Goal: Information Seeking & Learning: Learn about a topic

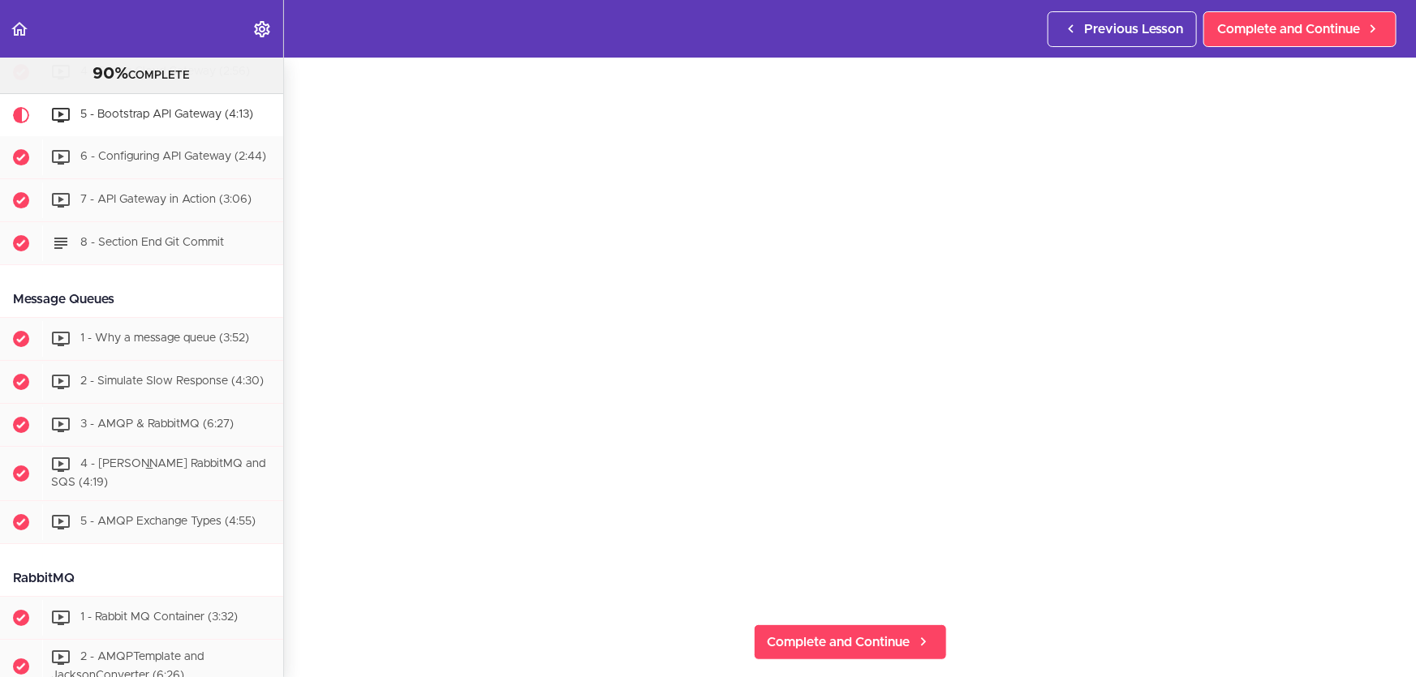
scroll to position [147, 0]
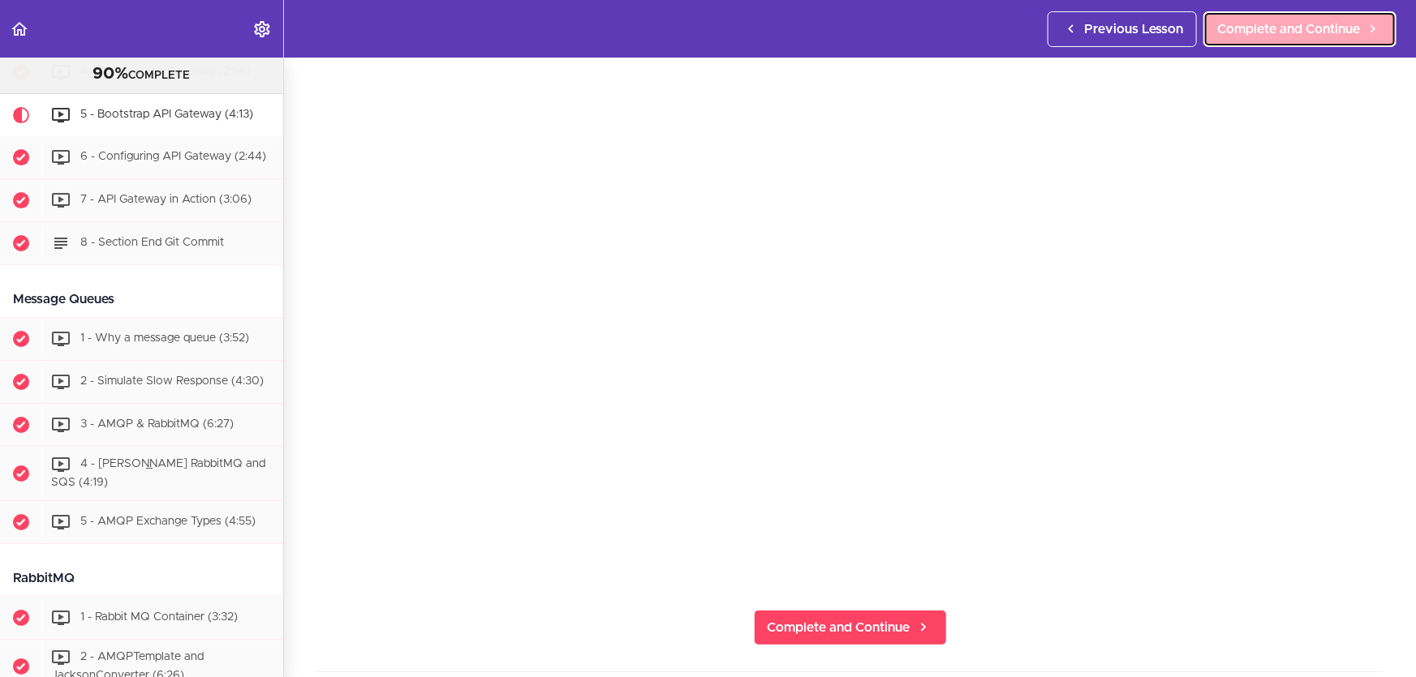
click at [1326, 16] on link "Complete and Continue" at bounding box center [1299, 29] width 193 height 36
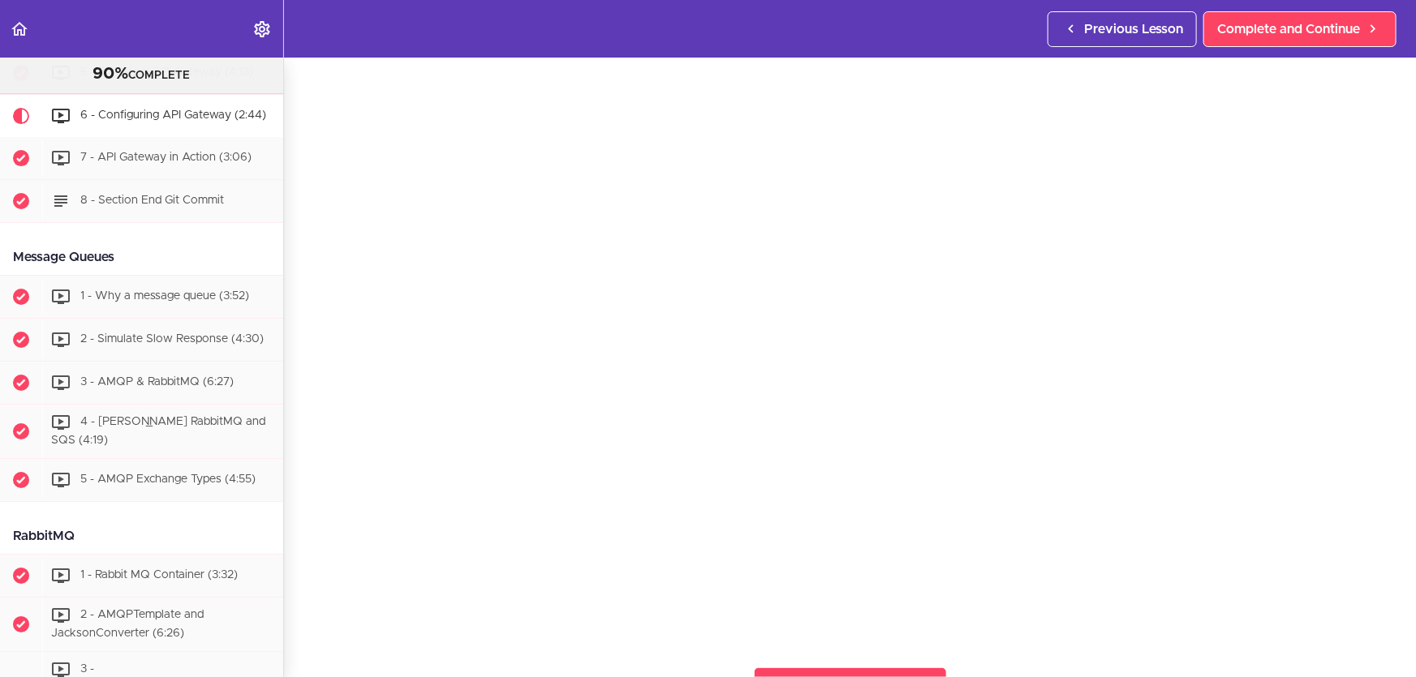
scroll to position [73, 0]
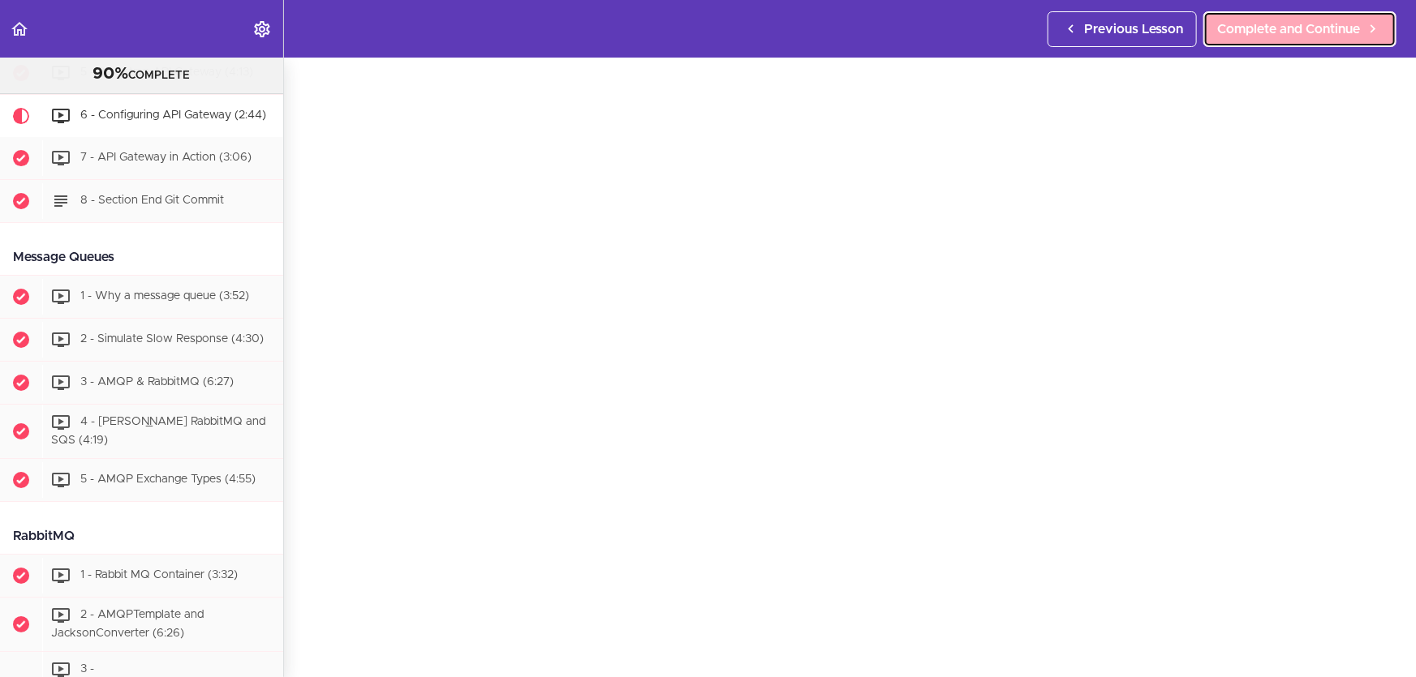
click at [1313, 32] on span "Complete and Continue" at bounding box center [1288, 28] width 143 height 19
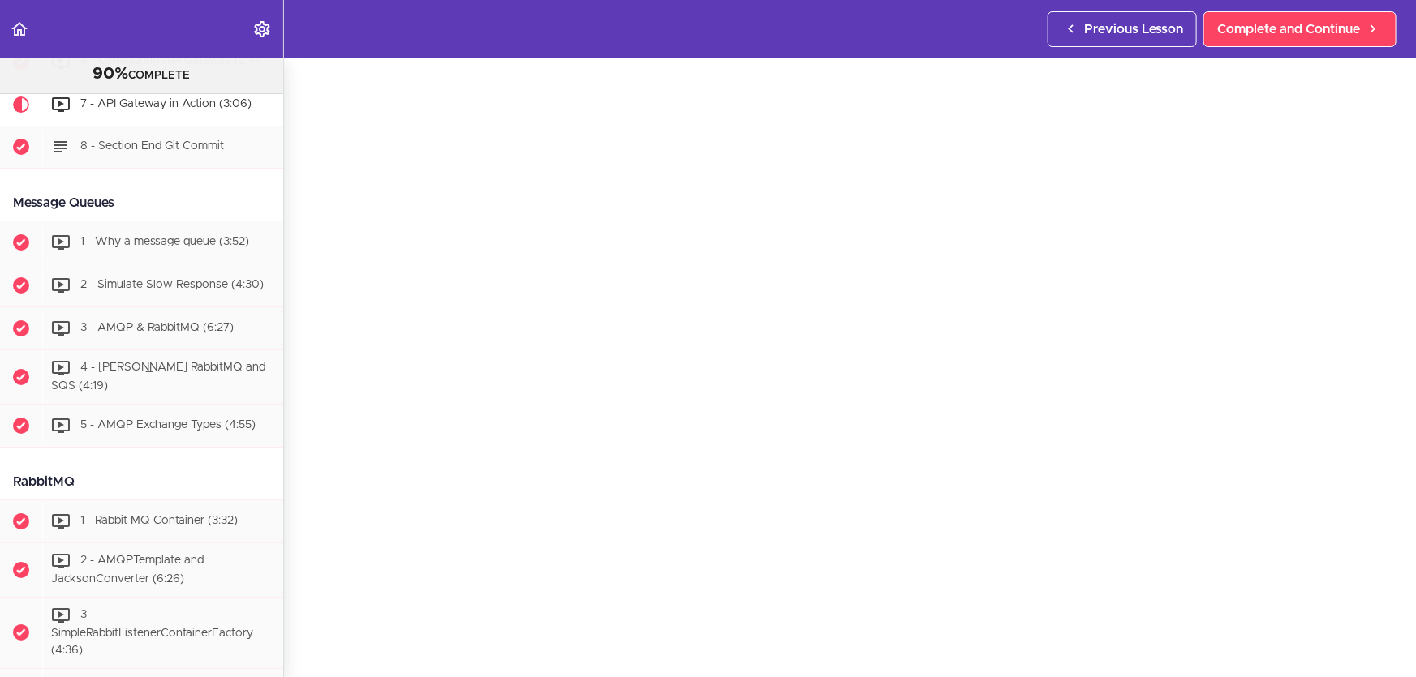
scroll to position [147, 0]
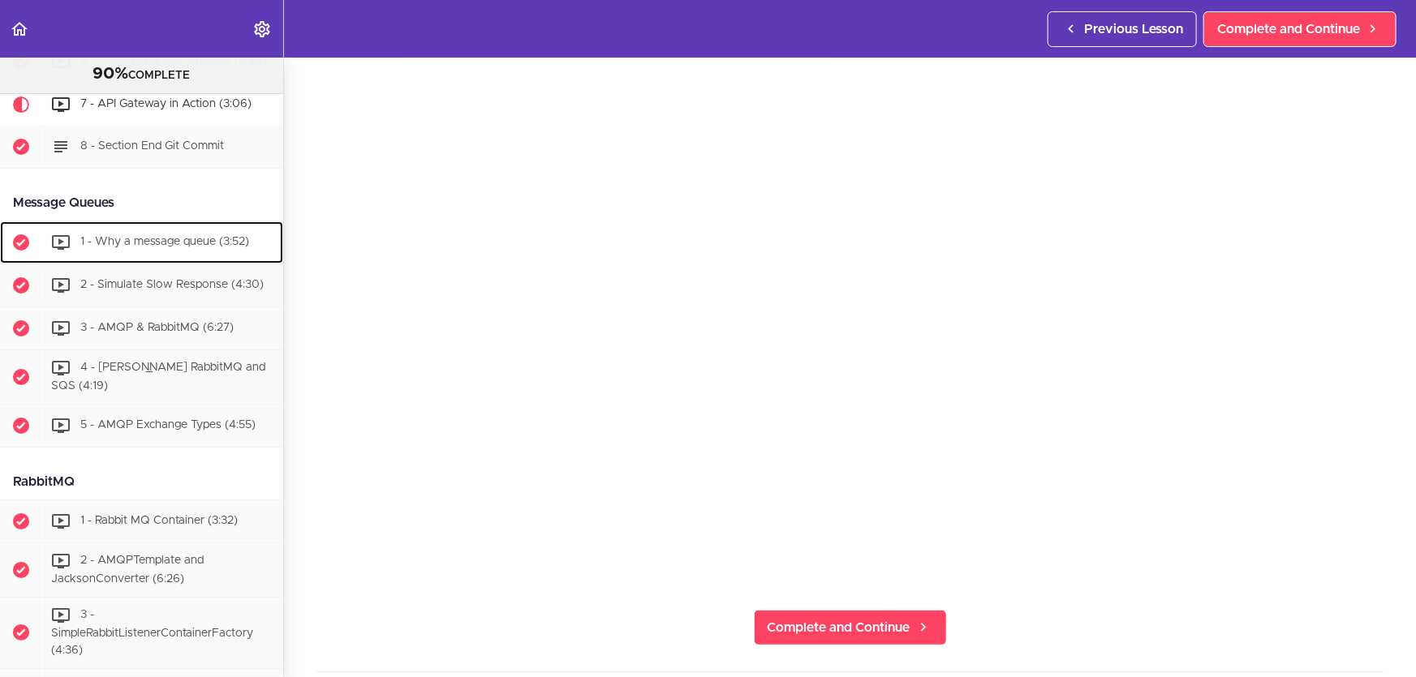
click at [141, 248] on span "1 - Why a message queue (3:52)" at bounding box center [164, 242] width 169 height 11
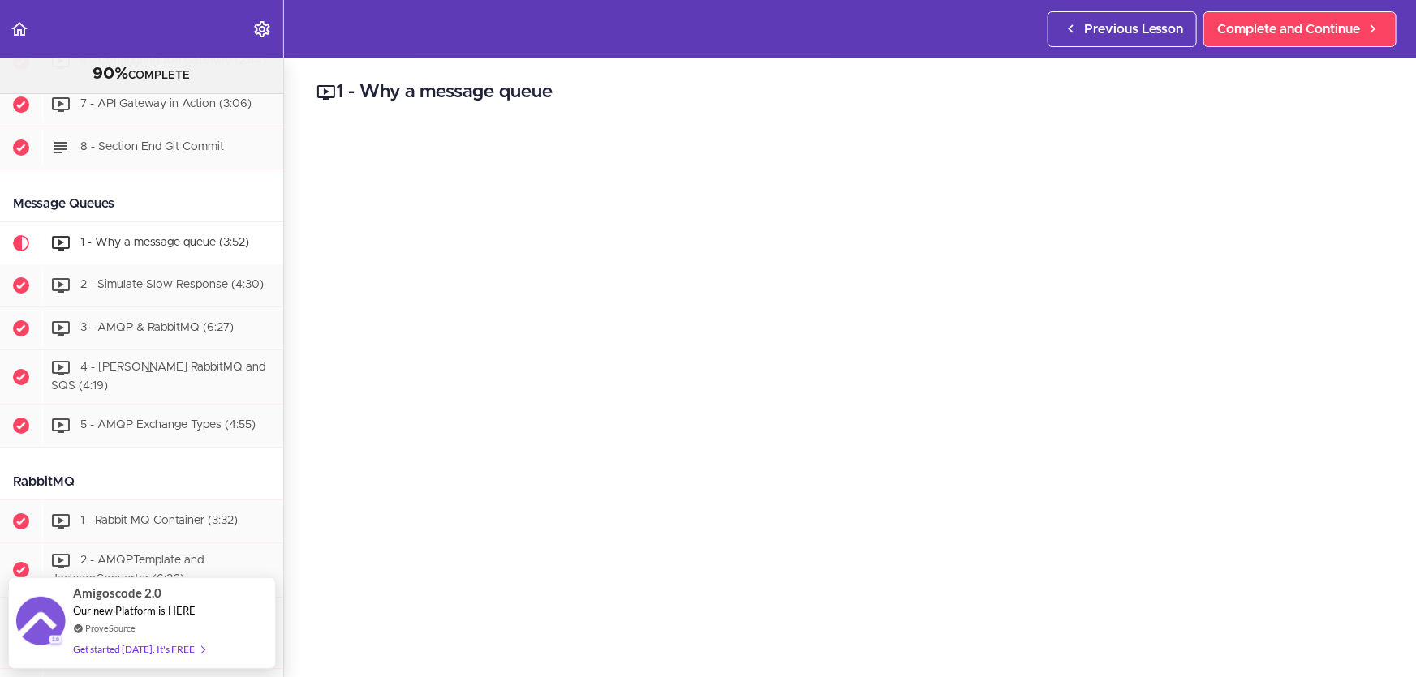
scroll to position [3019, 0]
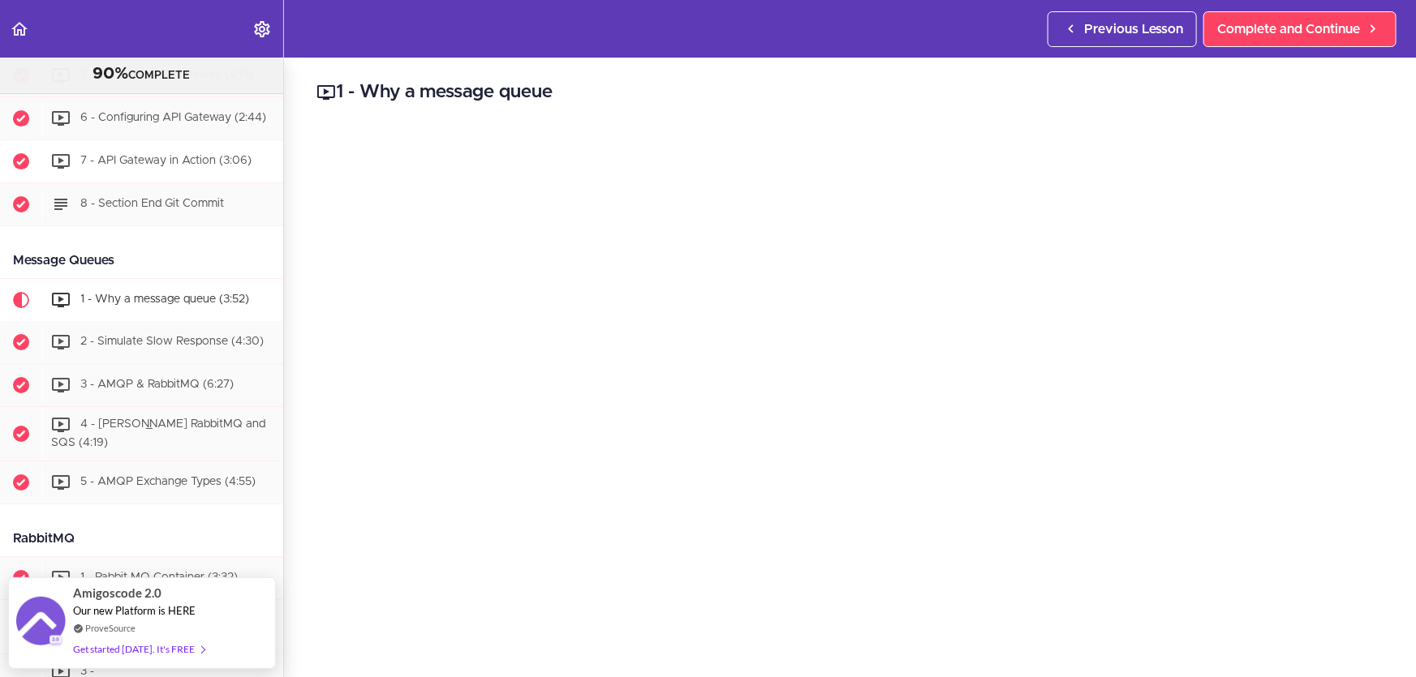
scroll to position [2798, 0]
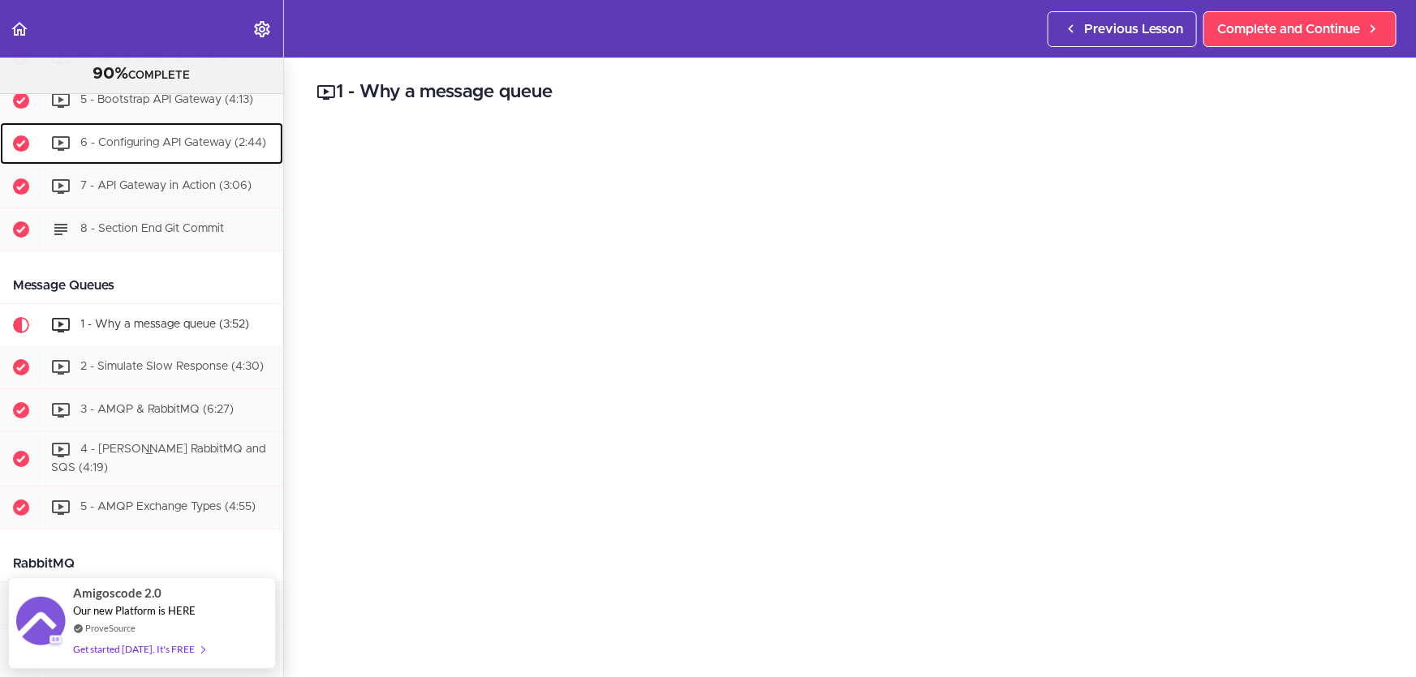
click at [213, 149] on span "6 - Configuring API Gateway (2:44)" at bounding box center [173, 143] width 186 height 11
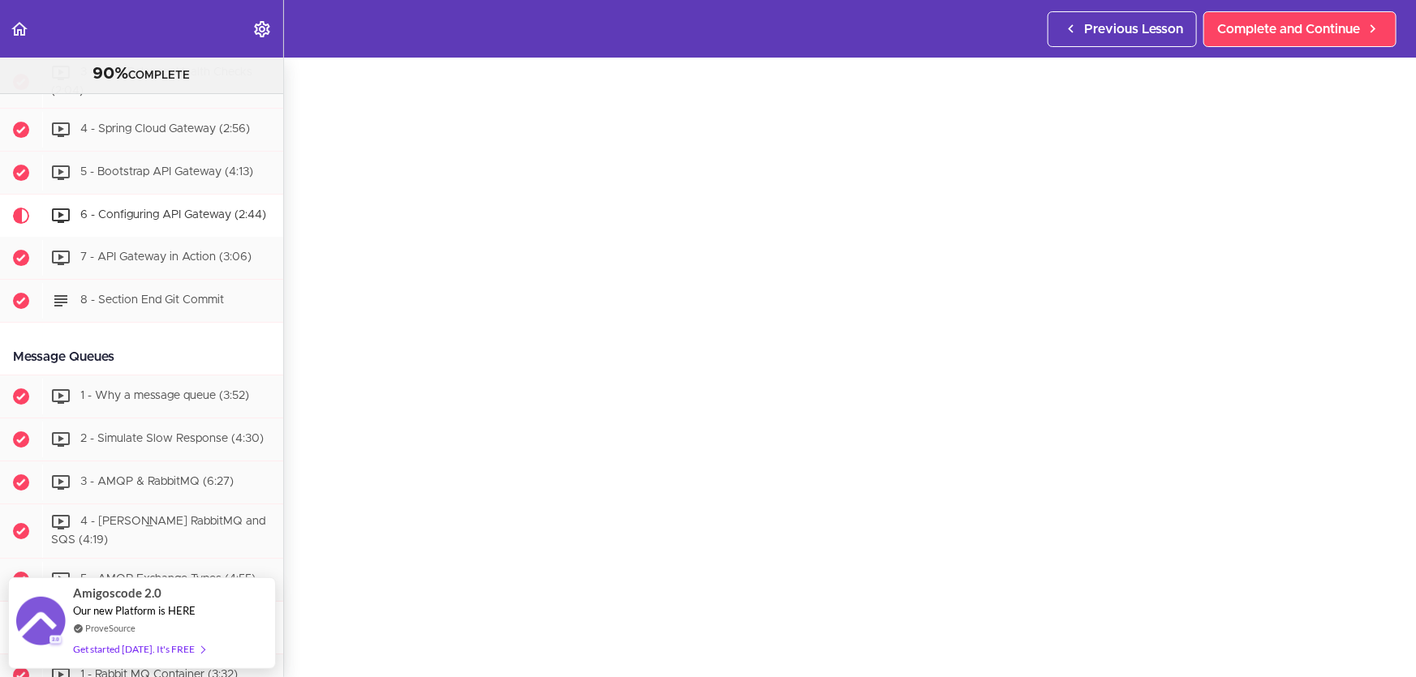
scroll to position [2752, 0]
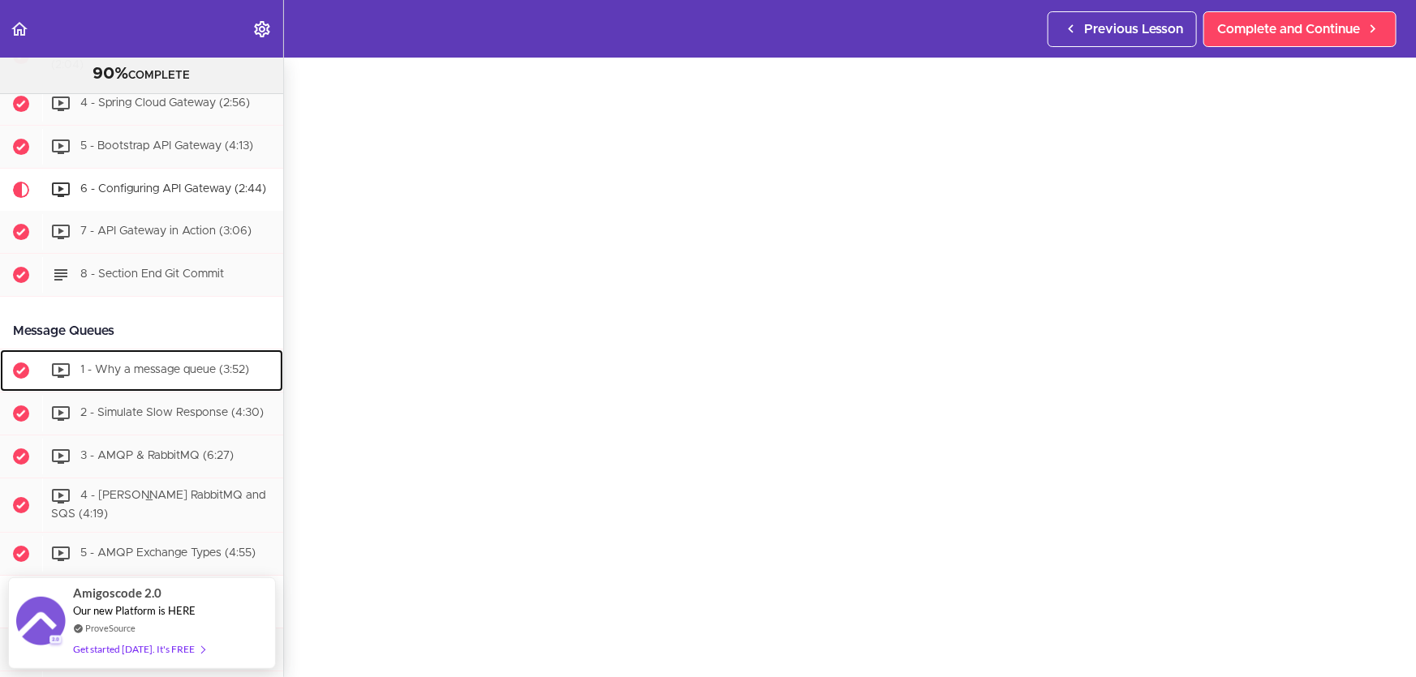
click at [135, 376] on span "1 - Why a message queue (3:52)" at bounding box center [164, 370] width 169 height 11
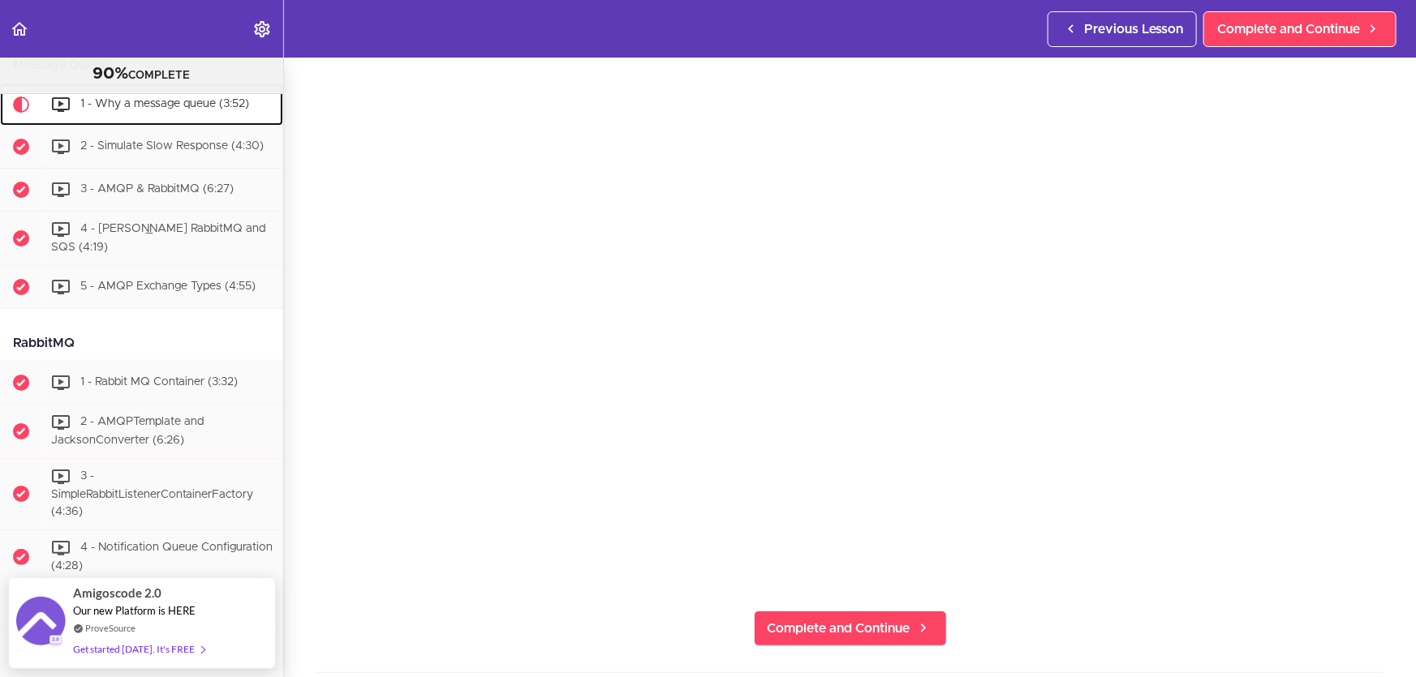
scroll to position [147, 0]
